Goal: Task Accomplishment & Management: Complete application form

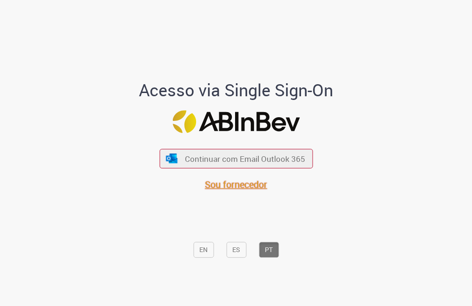
click at [231, 180] on span "Sou fornecedor" at bounding box center [236, 184] width 62 height 13
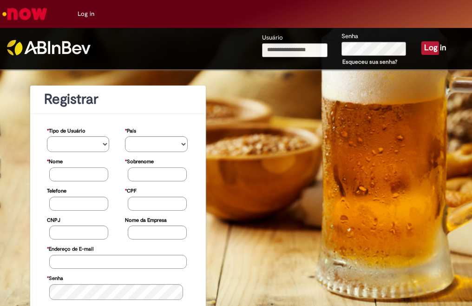
click at [282, 49] on input "Usuário" at bounding box center [295, 50] width 66 height 14
type input "**********"
click at [359, 61] on link "Esqueceu sua senha?" at bounding box center [370, 61] width 55 height 7
